Goal: Information Seeking & Learning: Learn about a topic

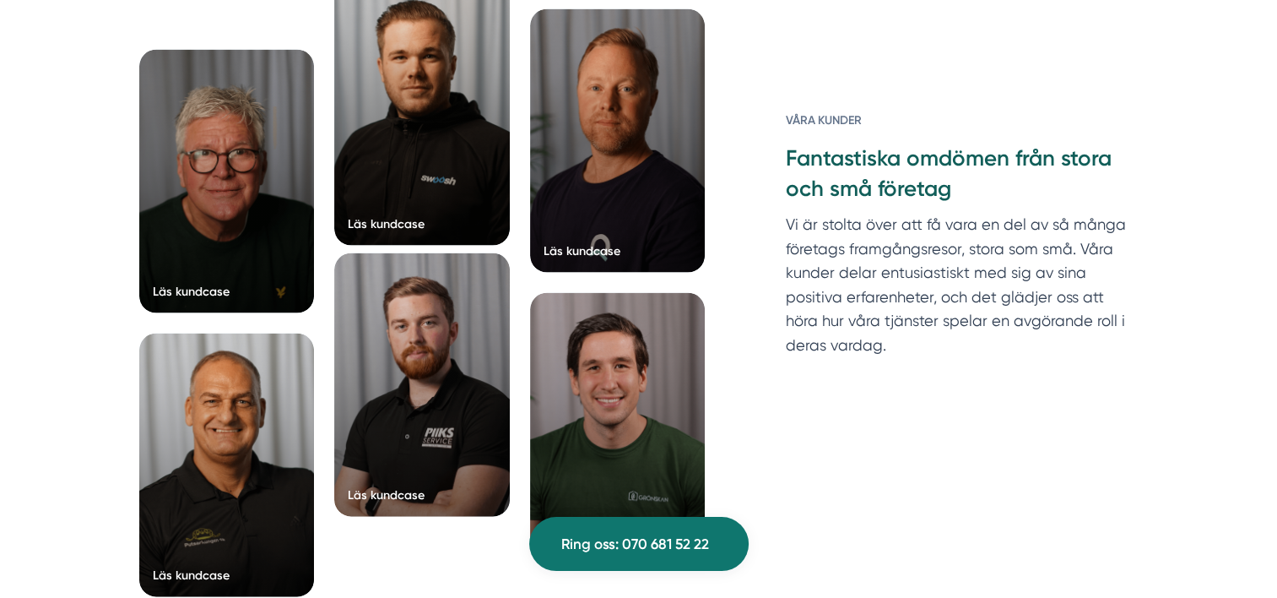
scroll to position [3461, 0]
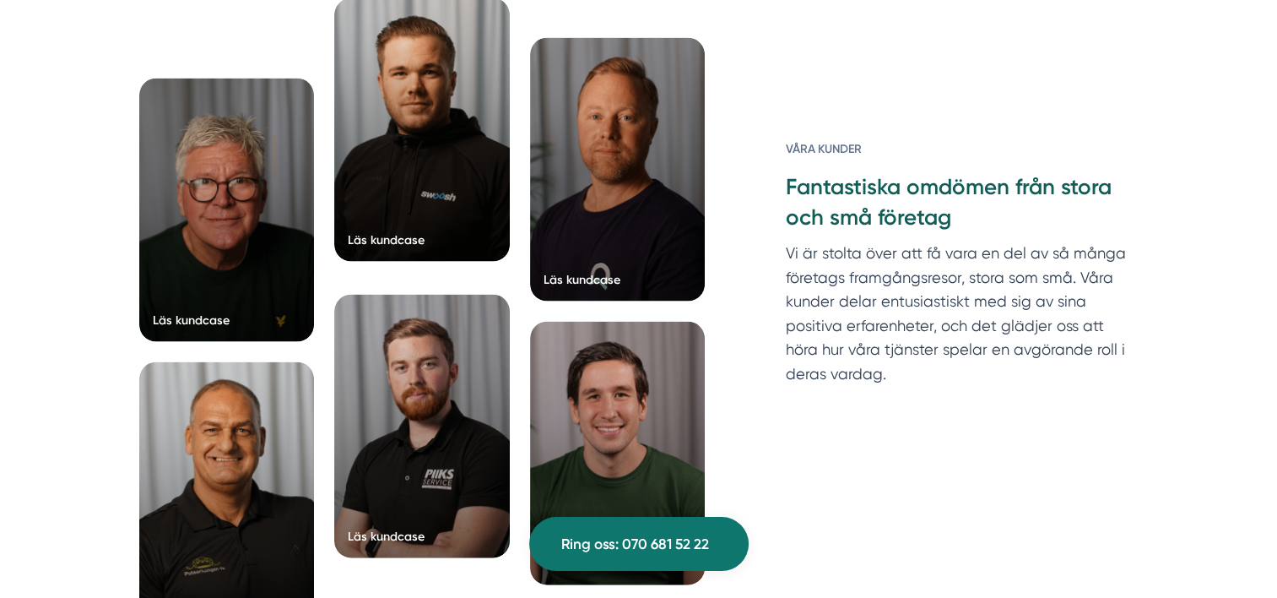
click at [415, 191] on div at bounding box center [422, 129] width 176 height 263
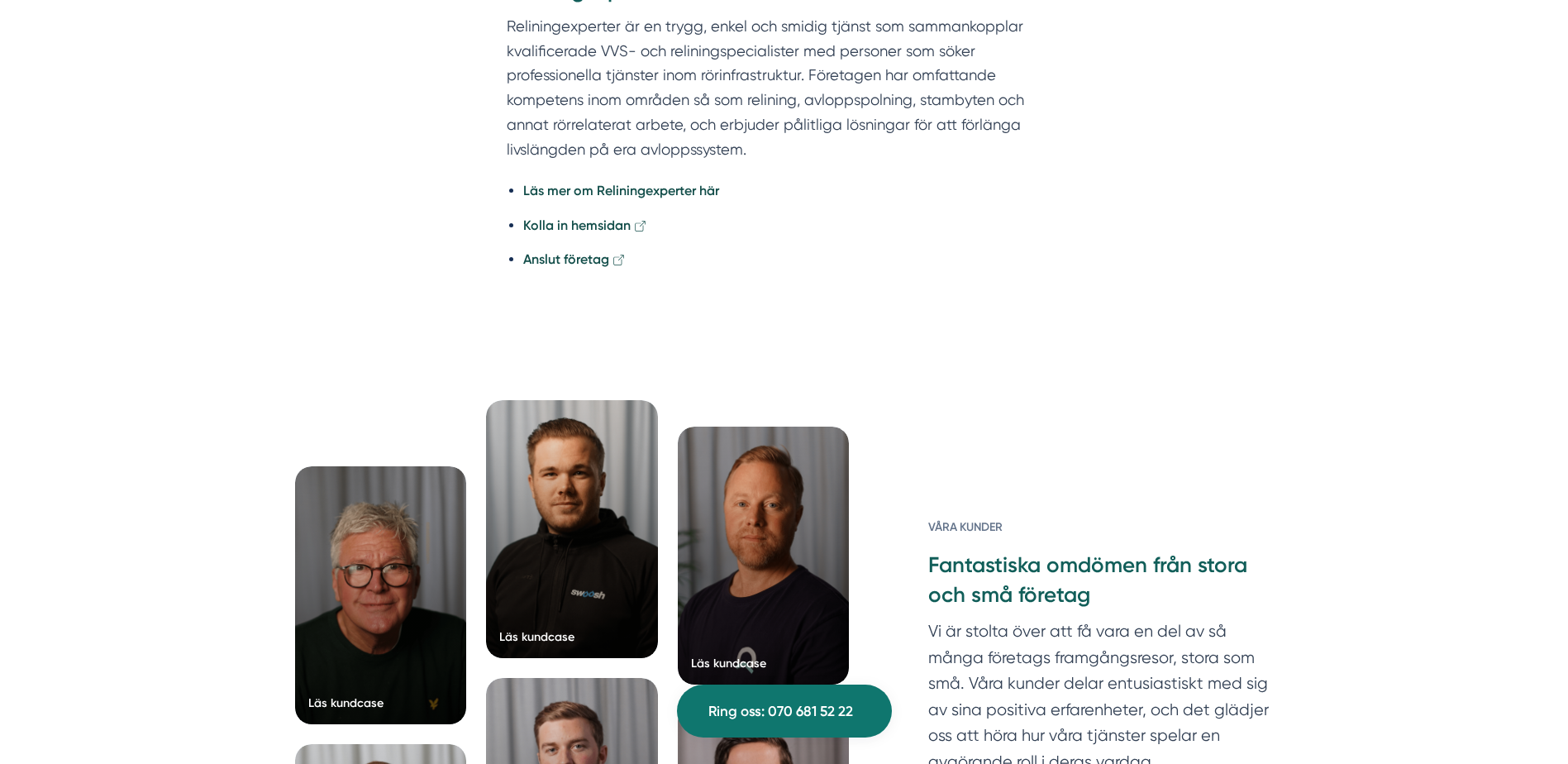
scroll to position [3308, 0]
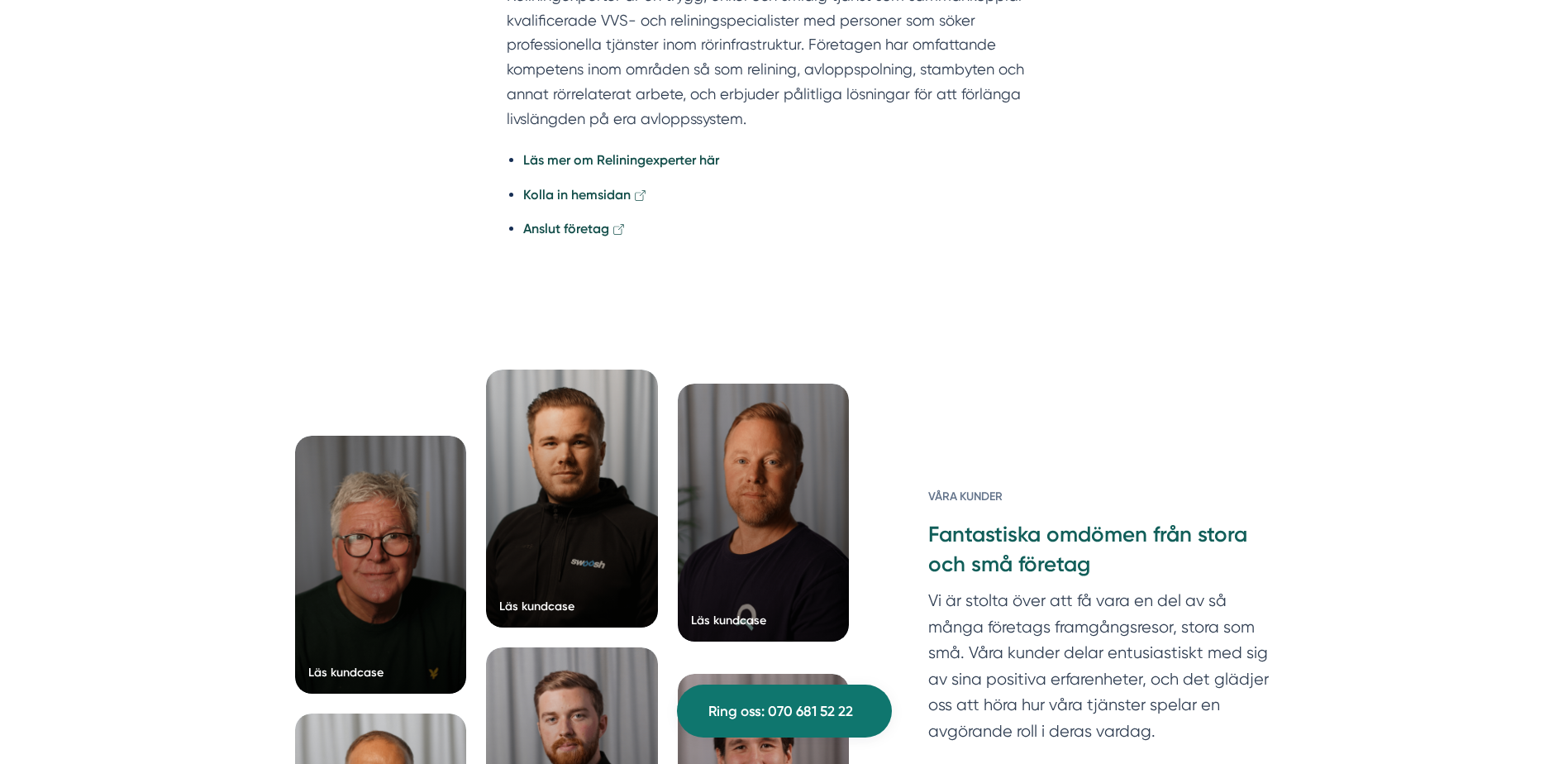
click at [765, 384] on div at bounding box center [764, 512] width 172 height 258
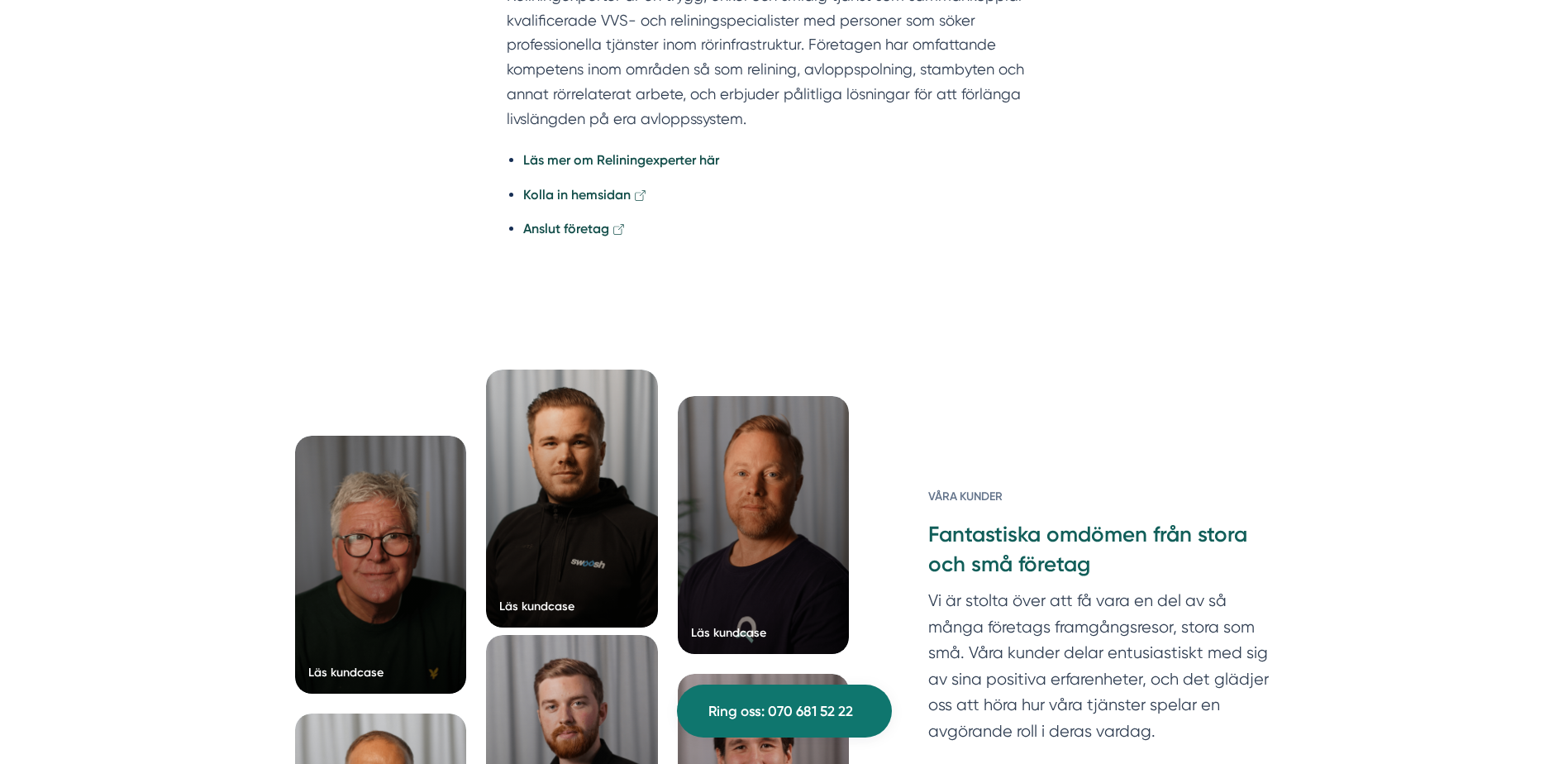
click at [558, 585] on div at bounding box center [572, 763] width 172 height 258
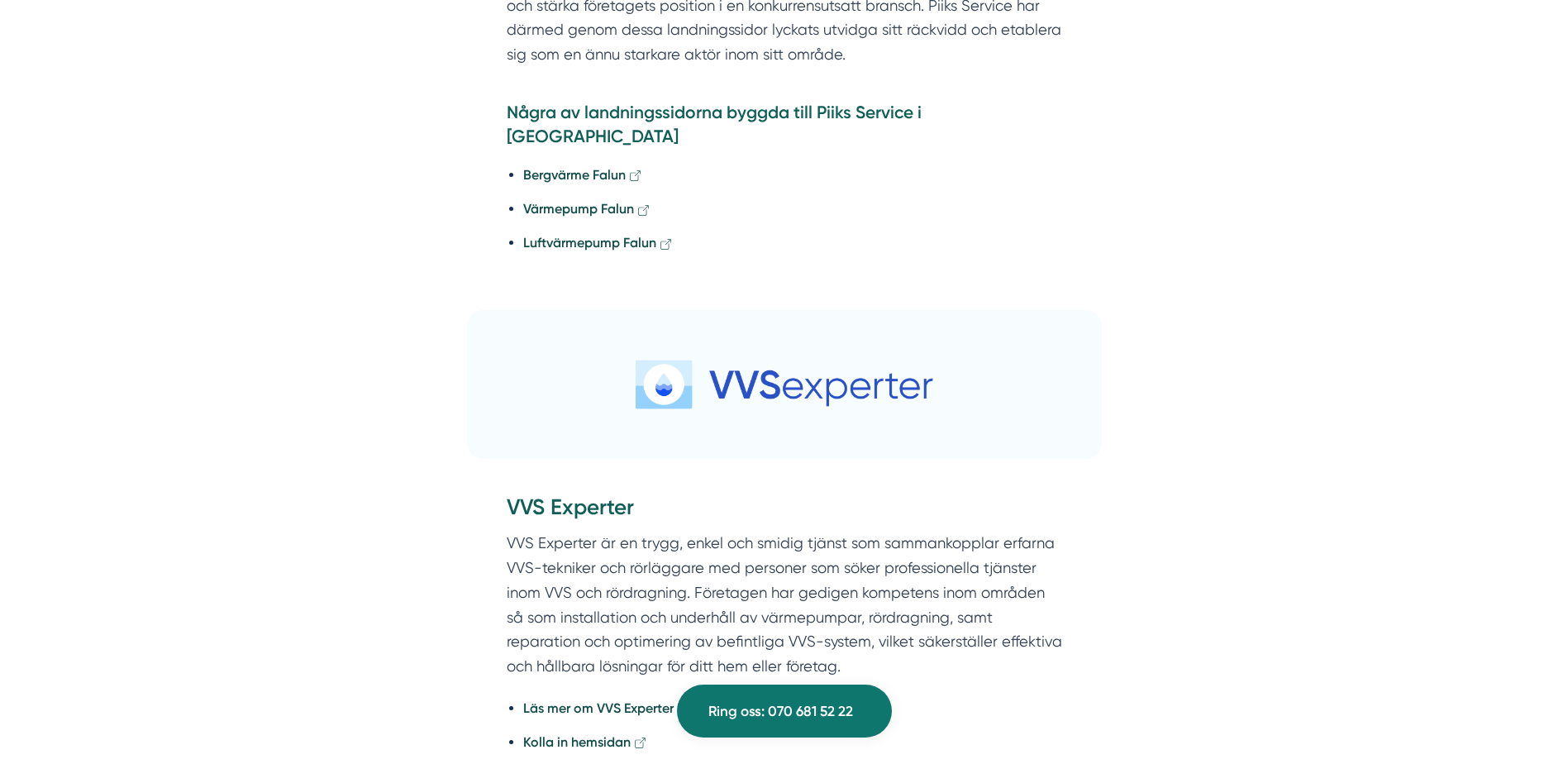
scroll to position [3638, 0]
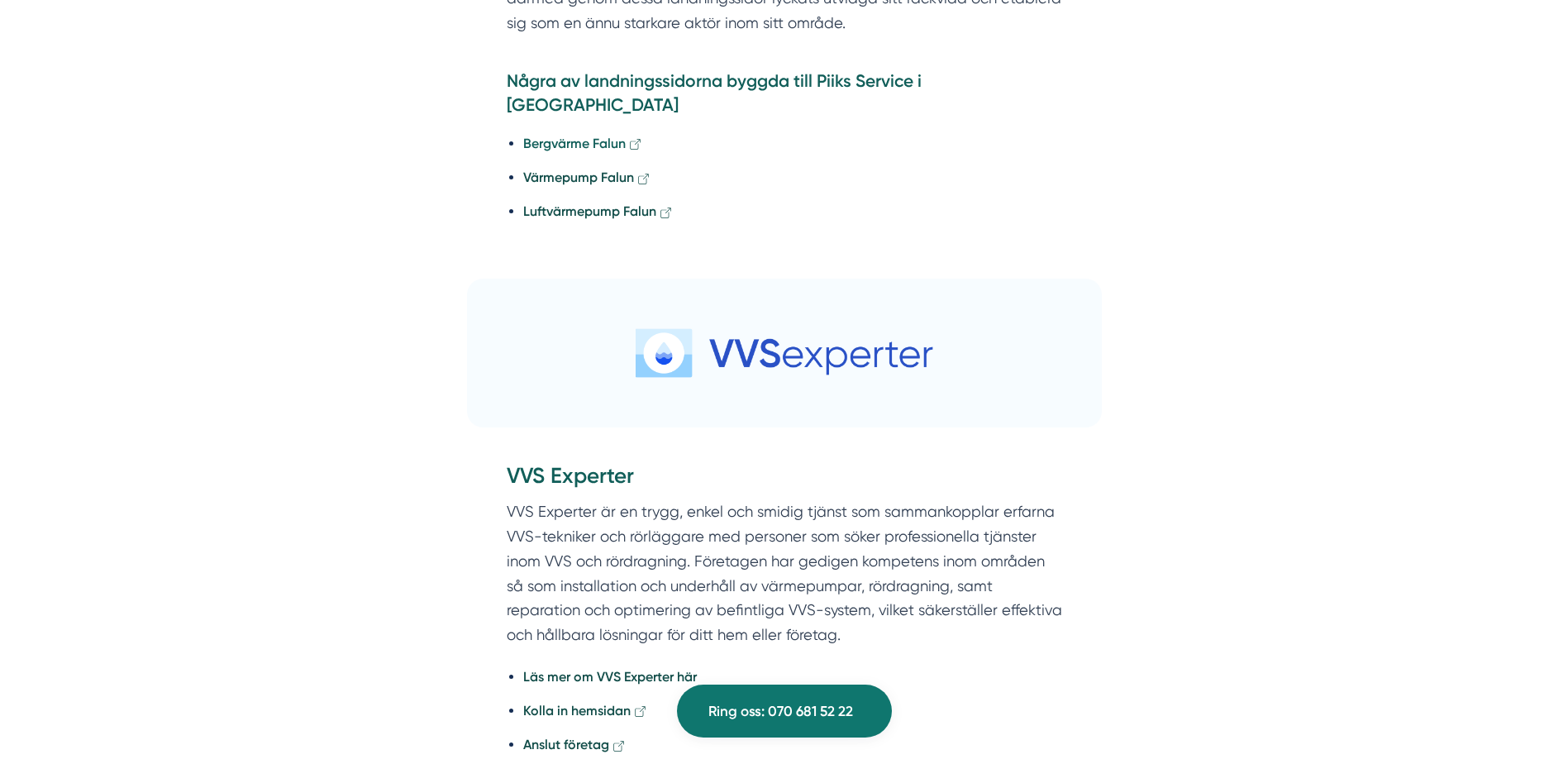
click at [544, 135] on strong "Bergvärme Falun" at bounding box center [574, 143] width 103 height 16
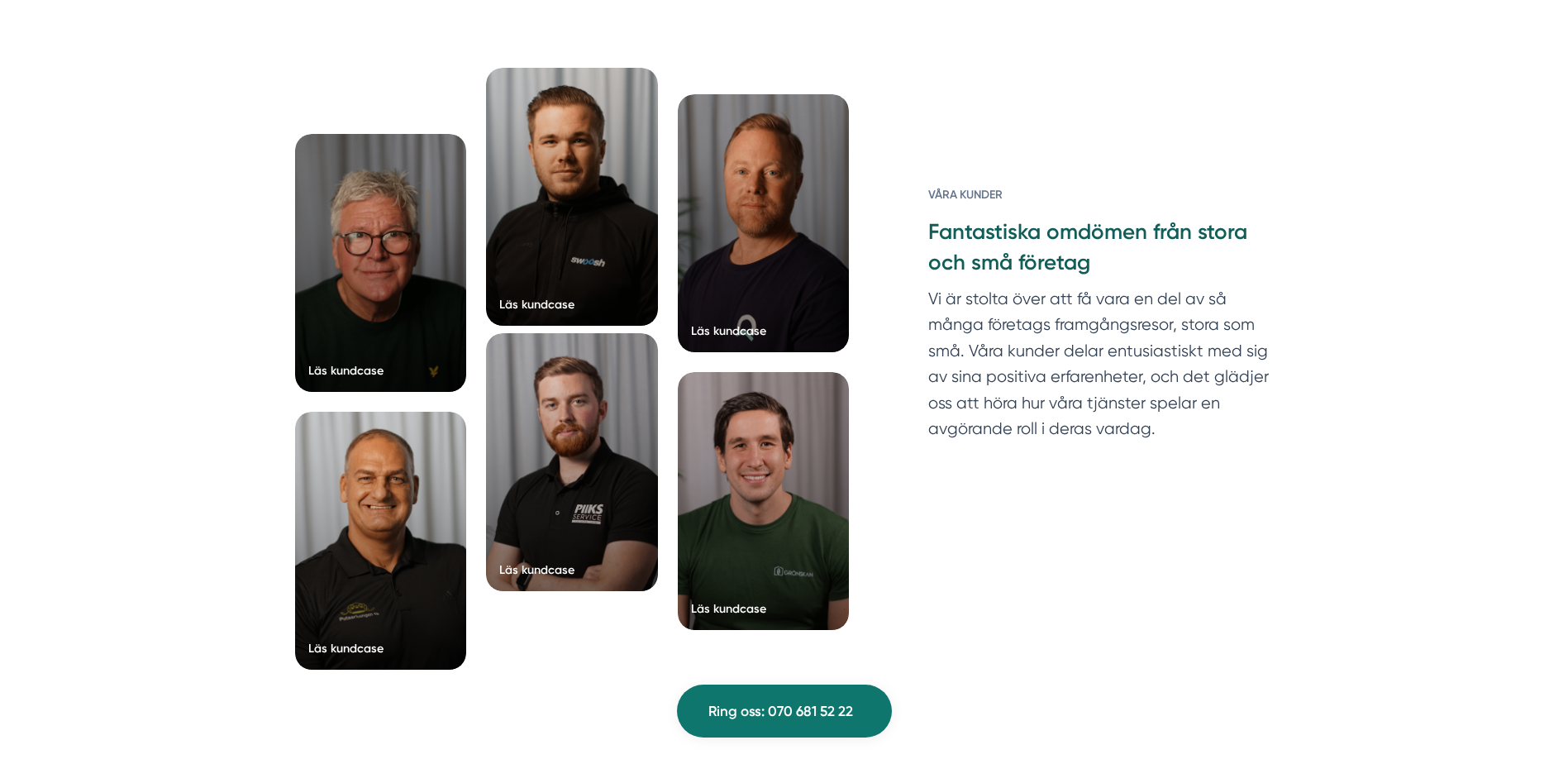
scroll to position [4465, 0]
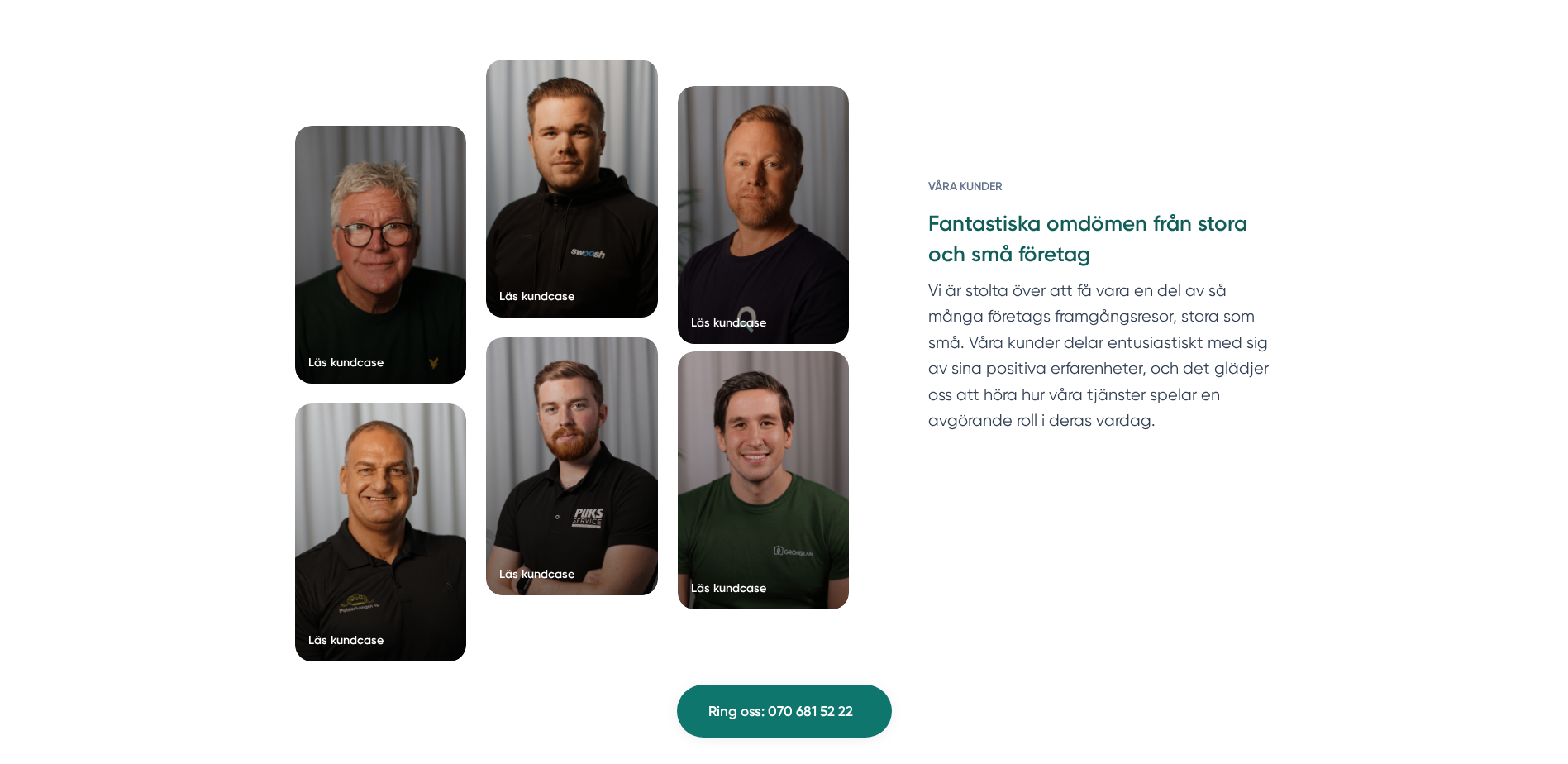
click at [762, 528] on div at bounding box center [764, 480] width 172 height 258
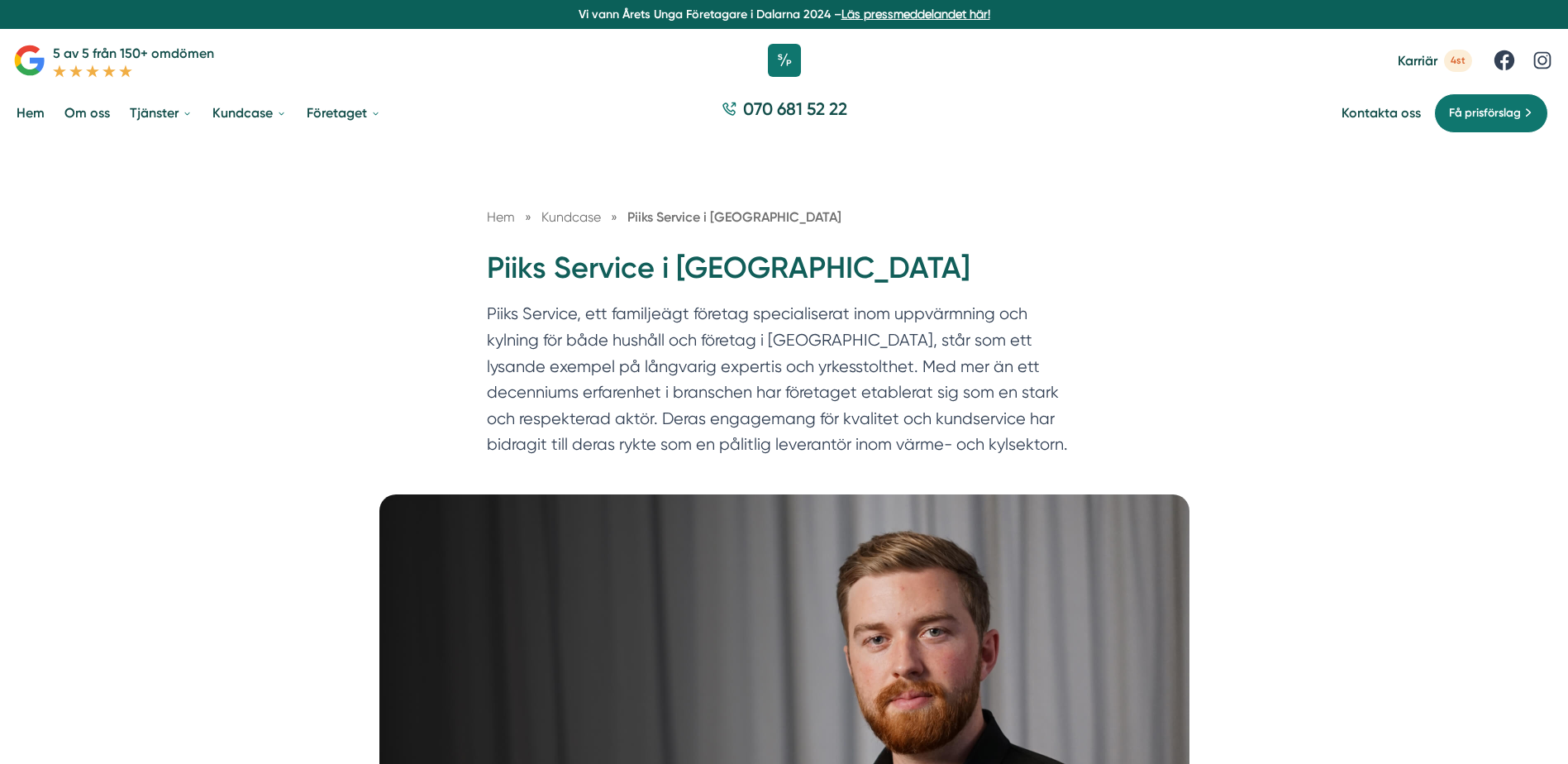
scroll to position [0, 0]
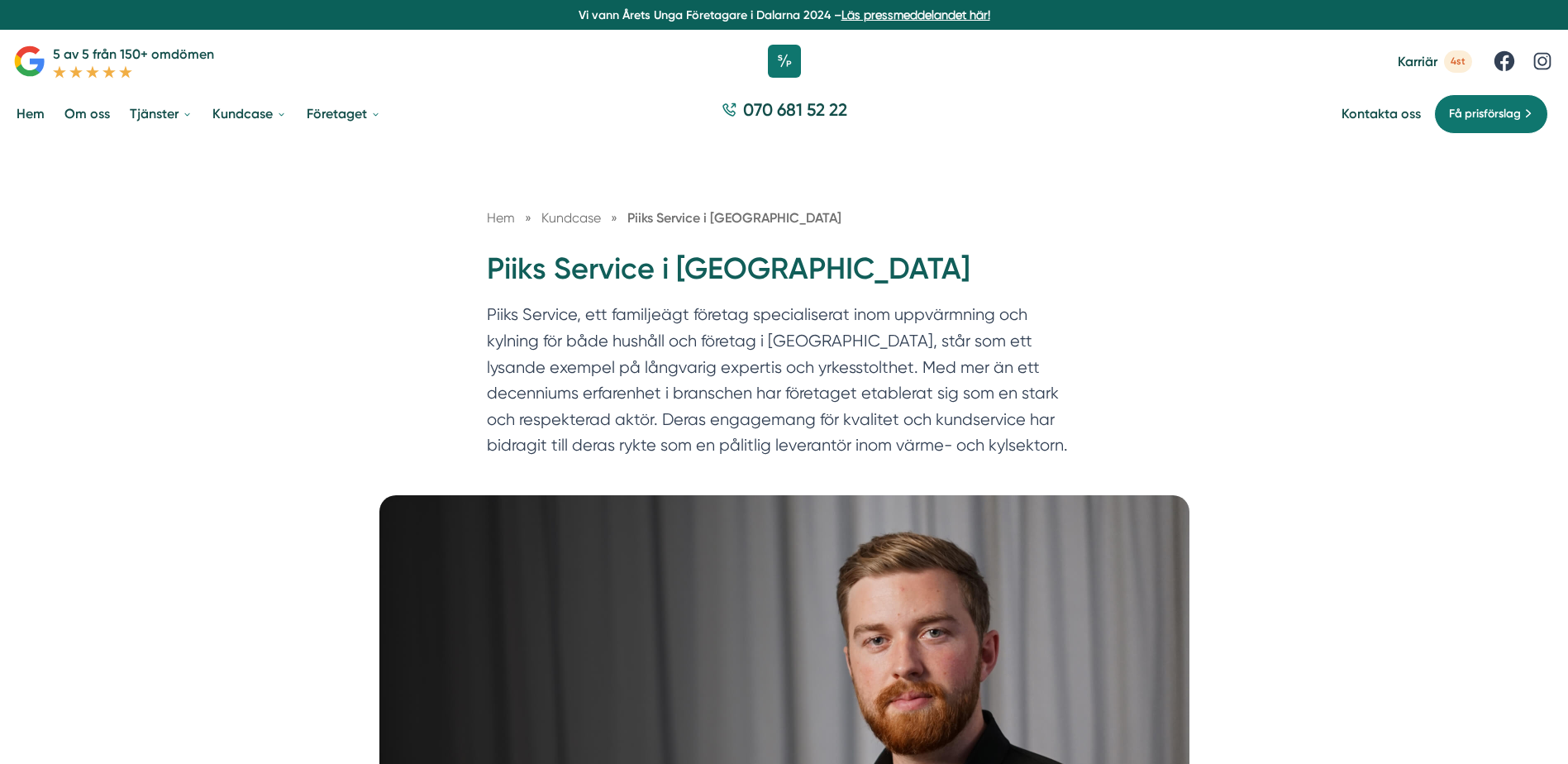
click at [927, 14] on link "Läs pressmeddelandet här!" at bounding box center [916, 15] width 149 height 14
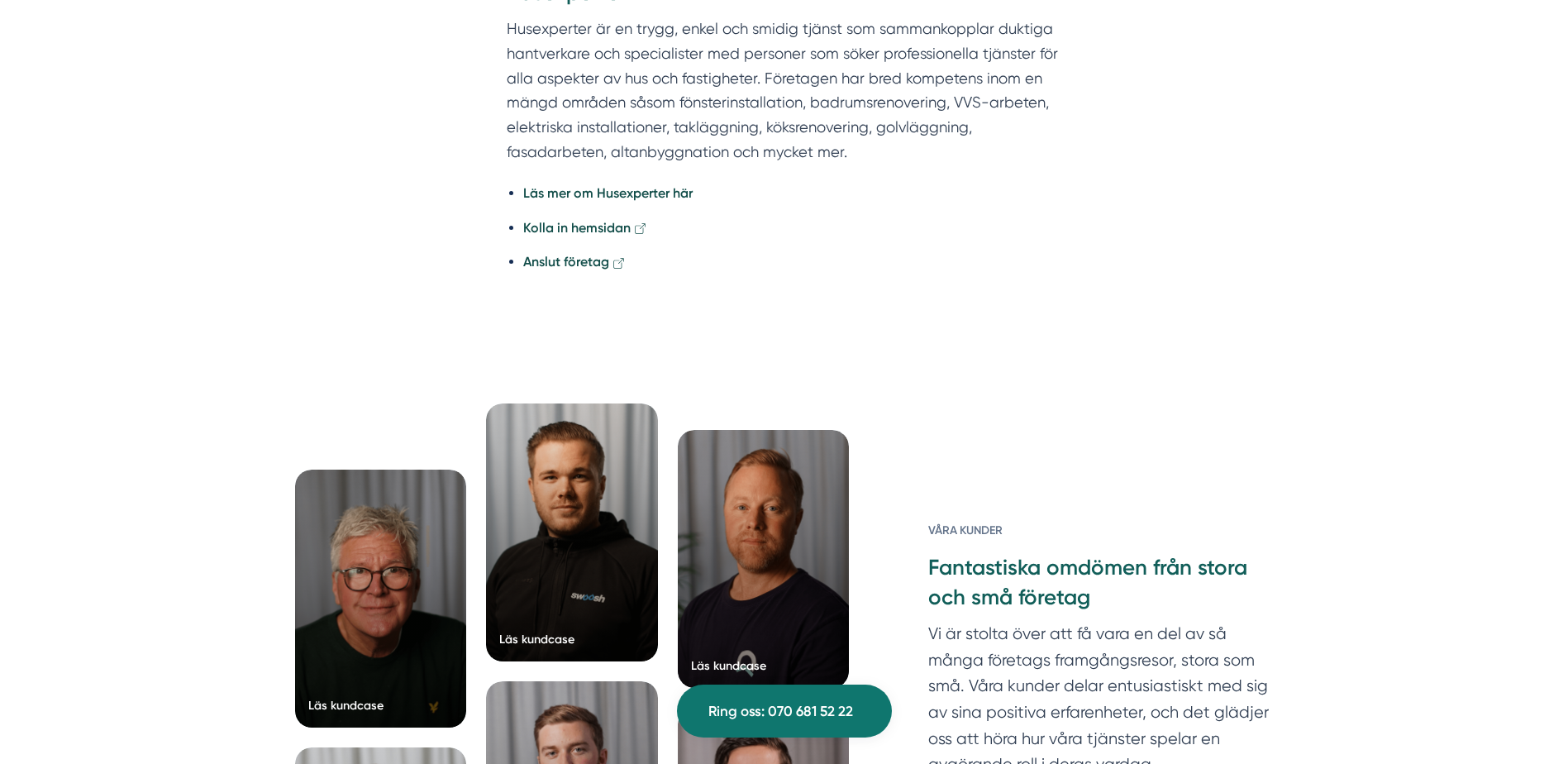
scroll to position [4134, 0]
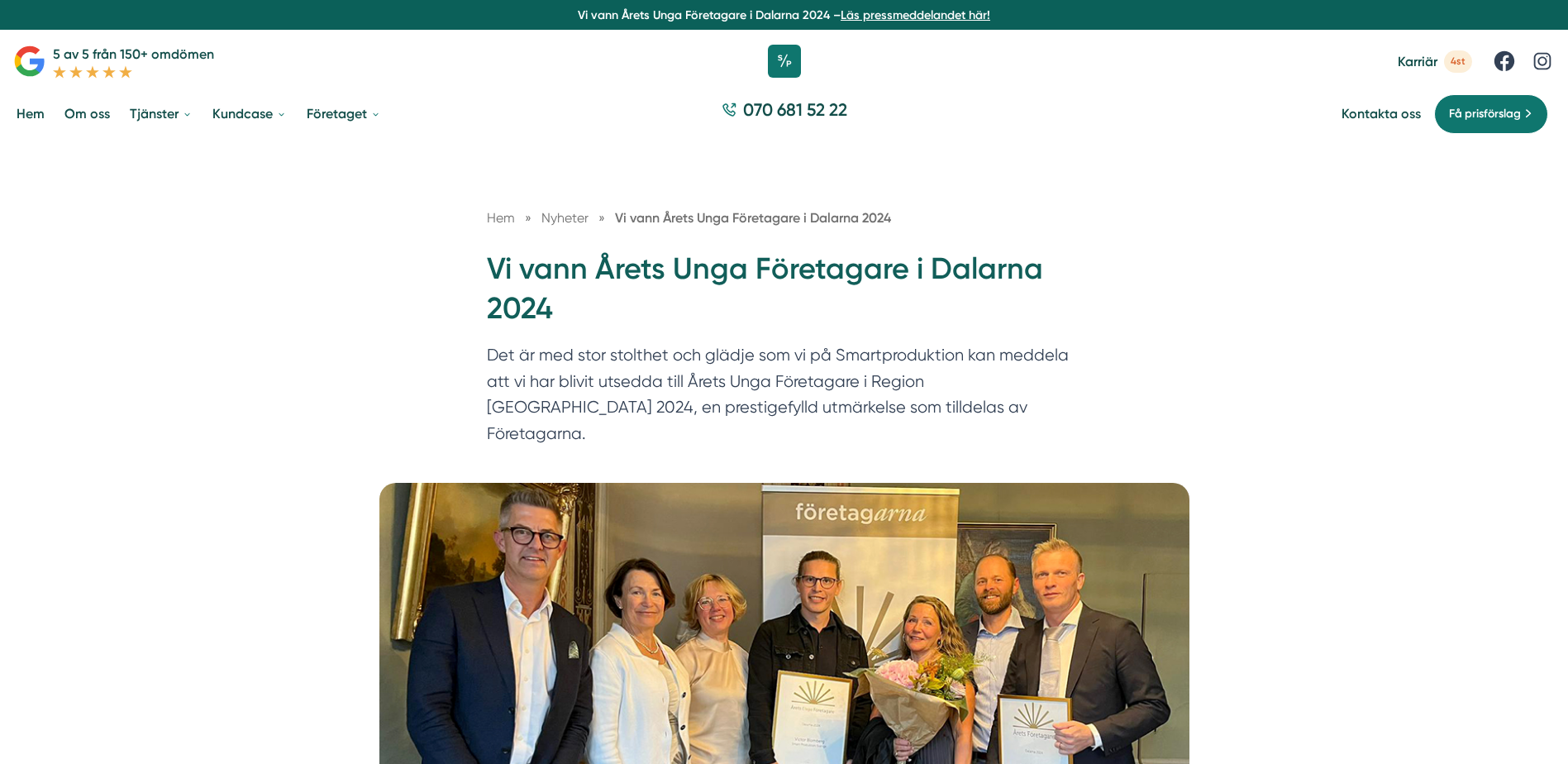
click at [80, 110] on link "Om oss" at bounding box center [86, 114] width 52 height 42
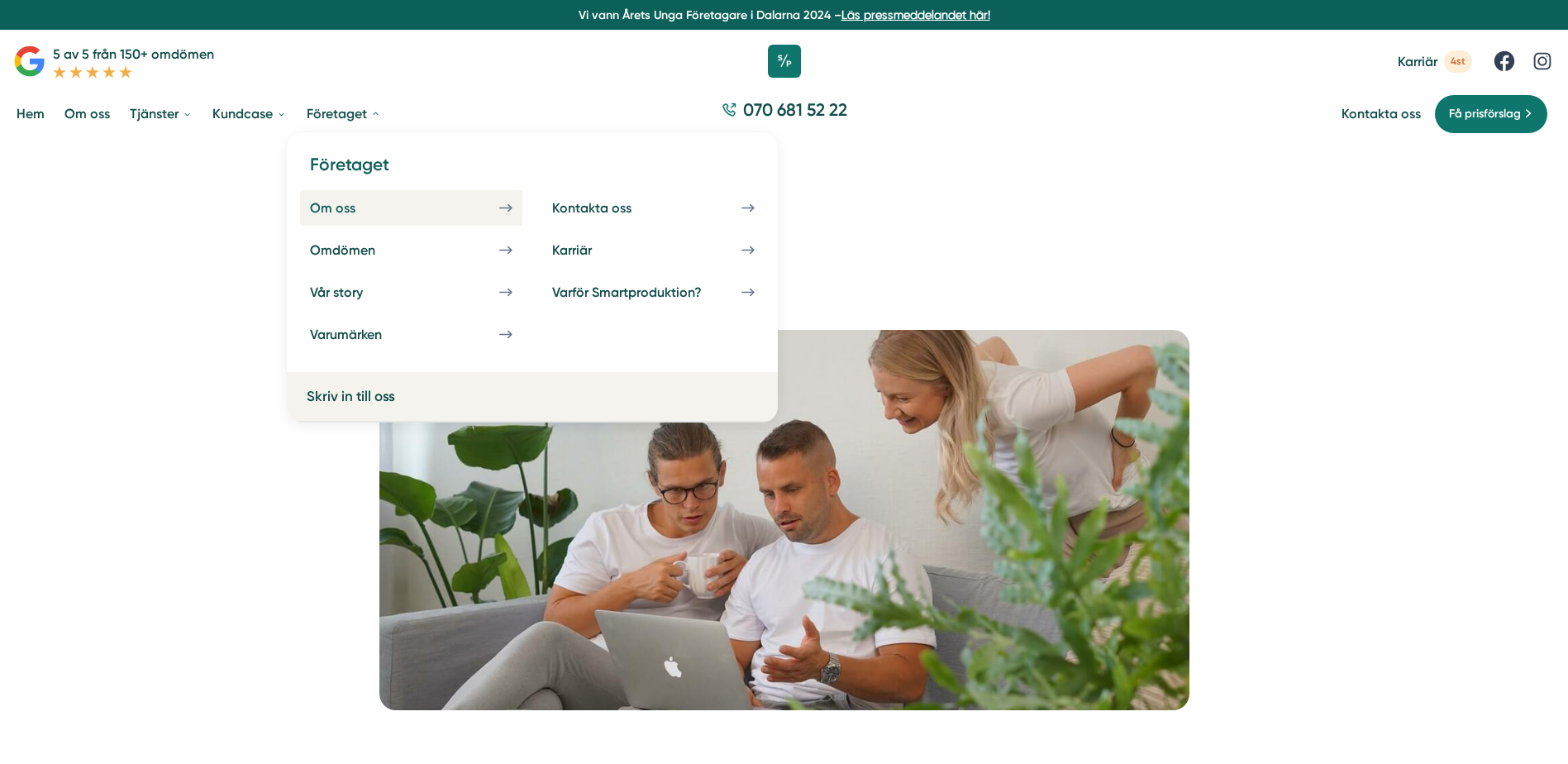
click at [501, 205] on icon at bounding box center [506, 208] width 14 height 14
click at [591, 242] on div "Karriär" at bounding box center [592, 250] width 79 height 16
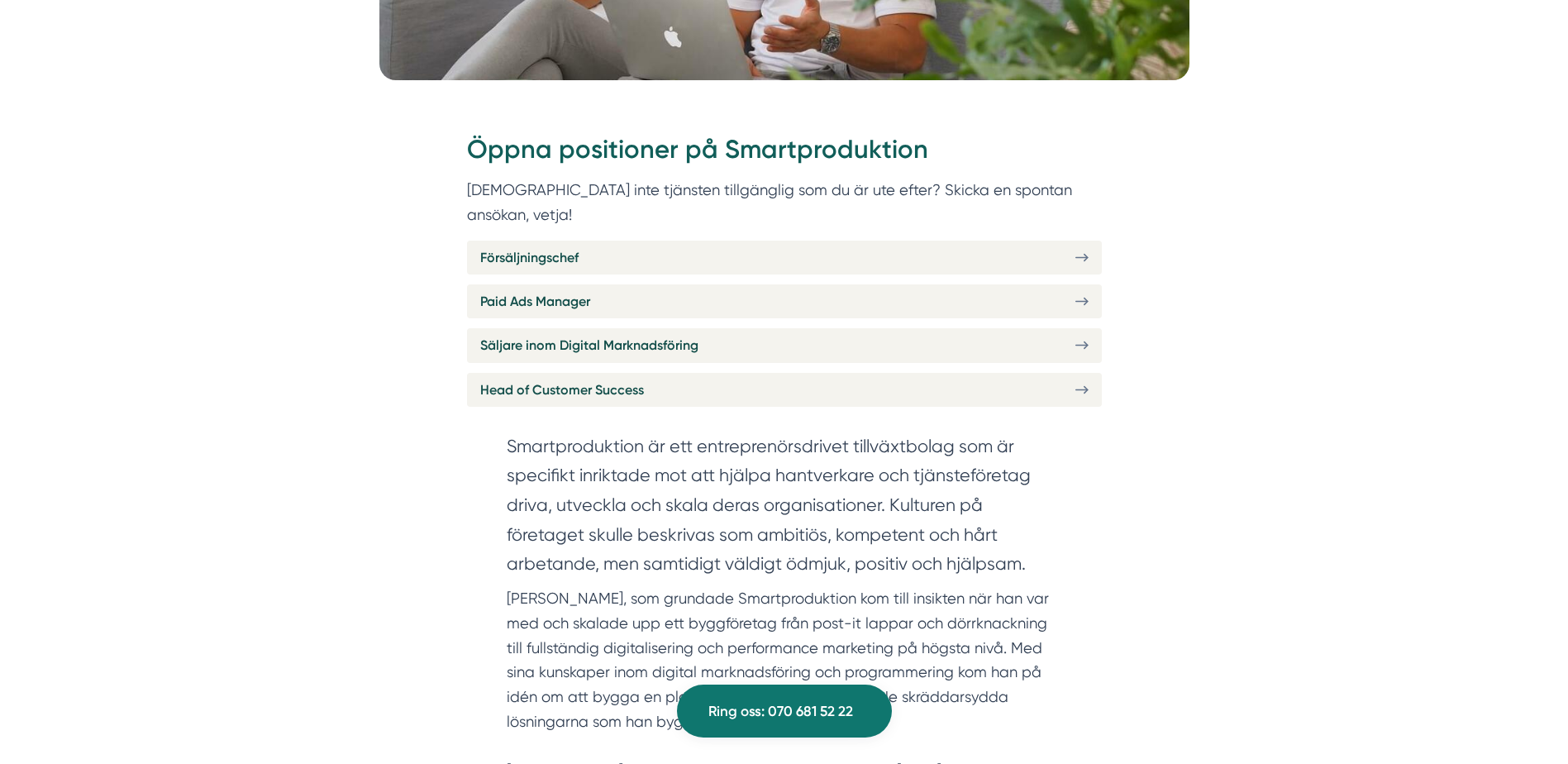
scroll to position [417, 0]
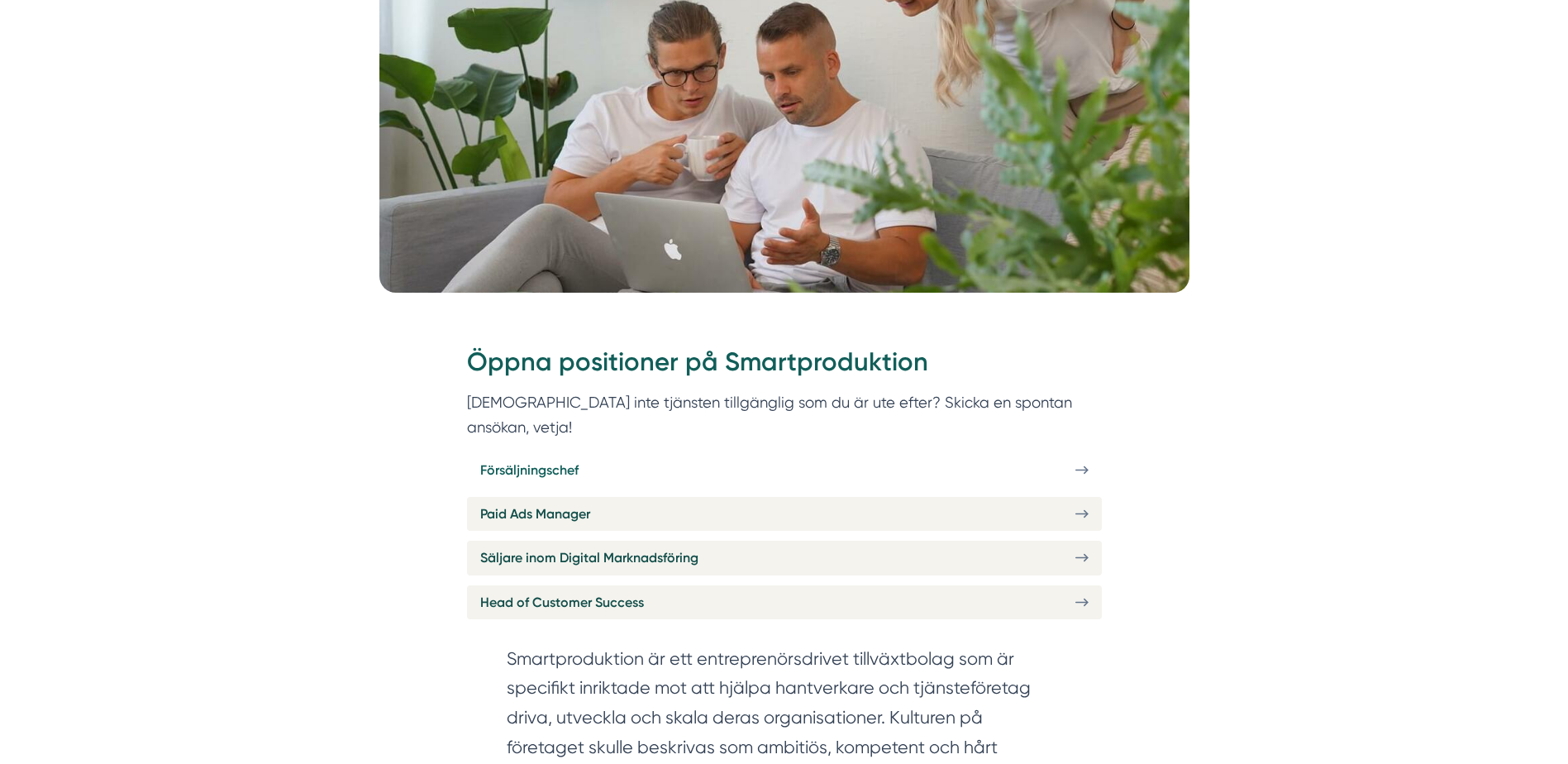
click at [1088, 463] on icon at bounding box center [1082, 470] width 14 height 14
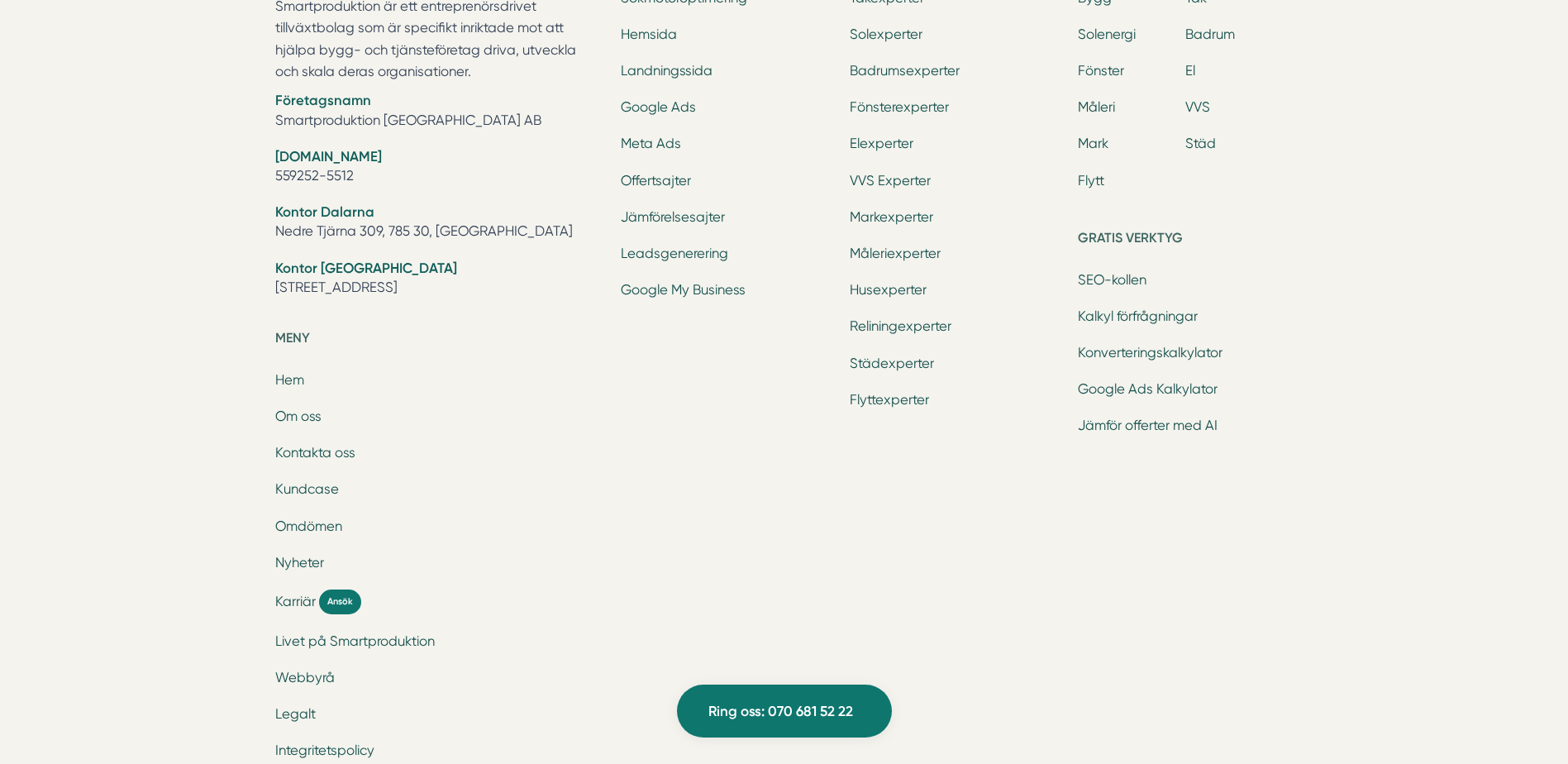
scroll to position [6201, 0]
